Goal: Information Seeking & Learning: Check status

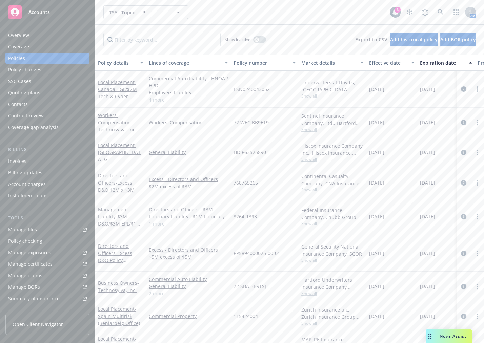
drag, startPoint x: 0, startPoint y: 0, endPoint x: 66, endPoint y: 32, distance: 73.1
click at [66, 32] on div "Overview" at bounding box center [47, 35] width 79 height 11
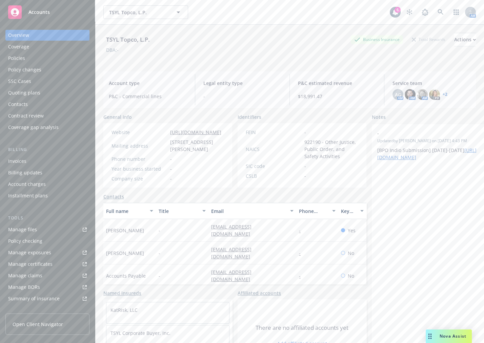
click at [48, 158] on div "Invoices" at bounding box center [47, 161] width 79 height 11
